Goal: Find specific page/section: Locate a particular part of the current website

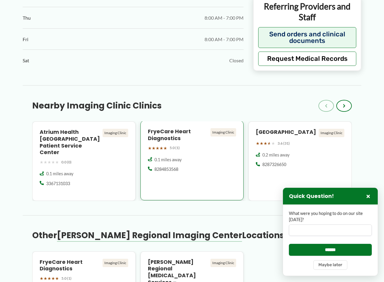
scroll to position [447, 0]
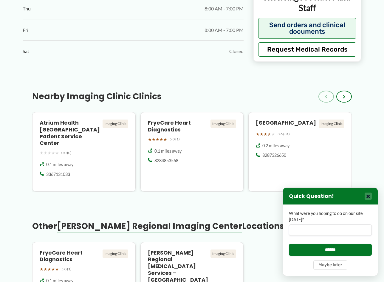
click at [368, 197] on button "×" at bounding box center [367, 195] width 7 height 7
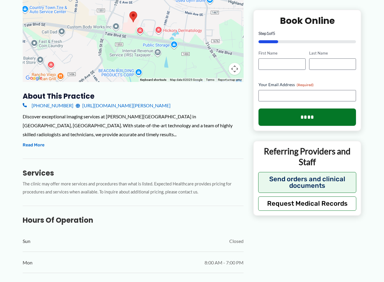
scroll to position [30, 0]
